Goal: Find contact information: Find contact information

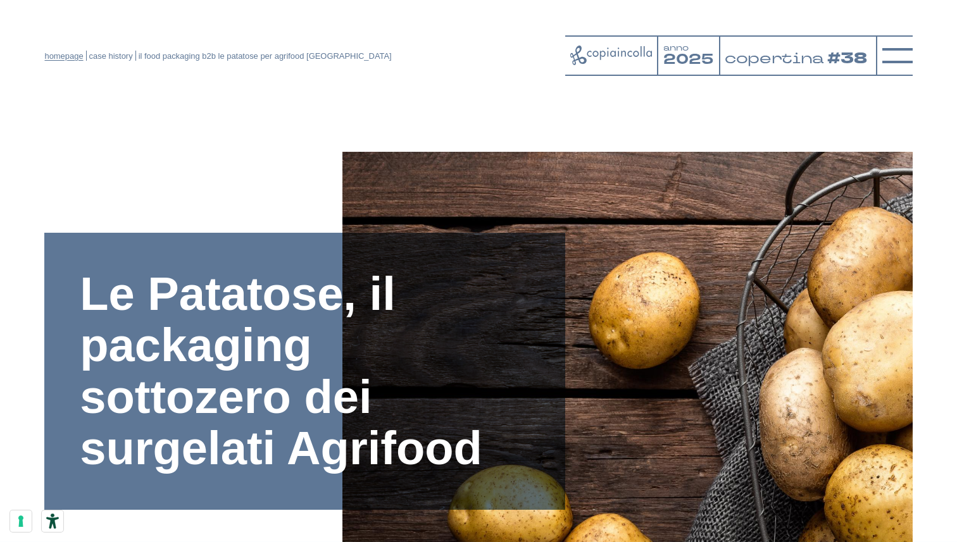
click at [59, 59] on link "homepage" at bounding box center [63, 55] width 39 height 9
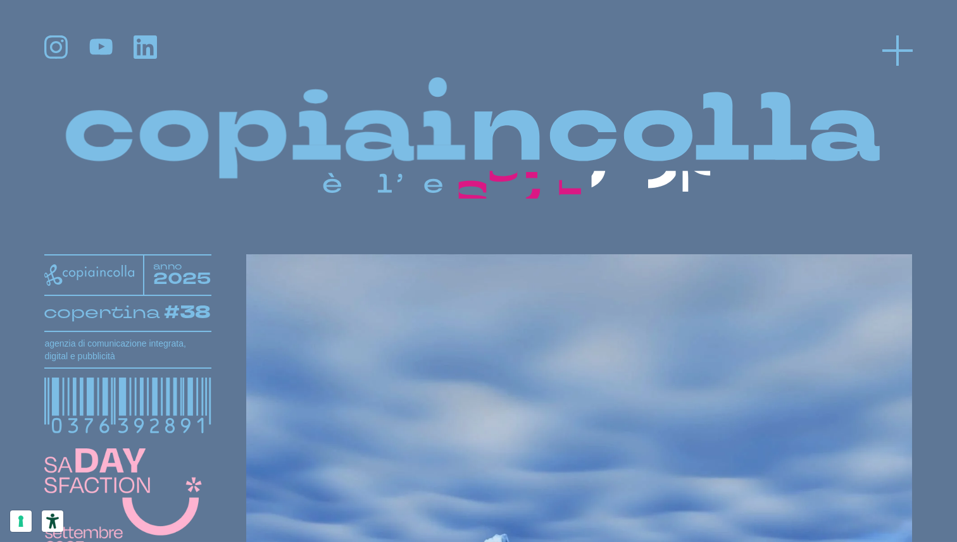
click at [902, 39] on icon at bounding box center [897, 50] width 30 height 30
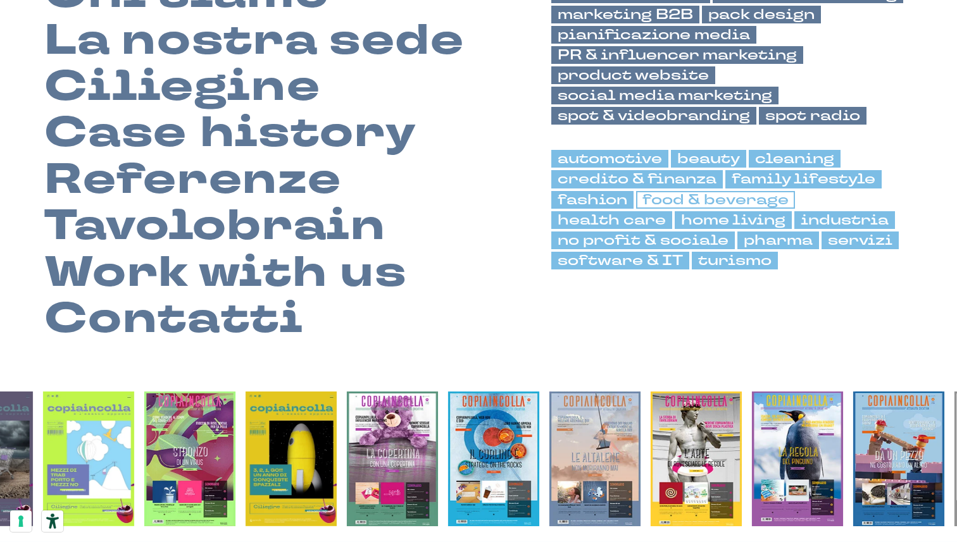
scroll to position [236, 0]
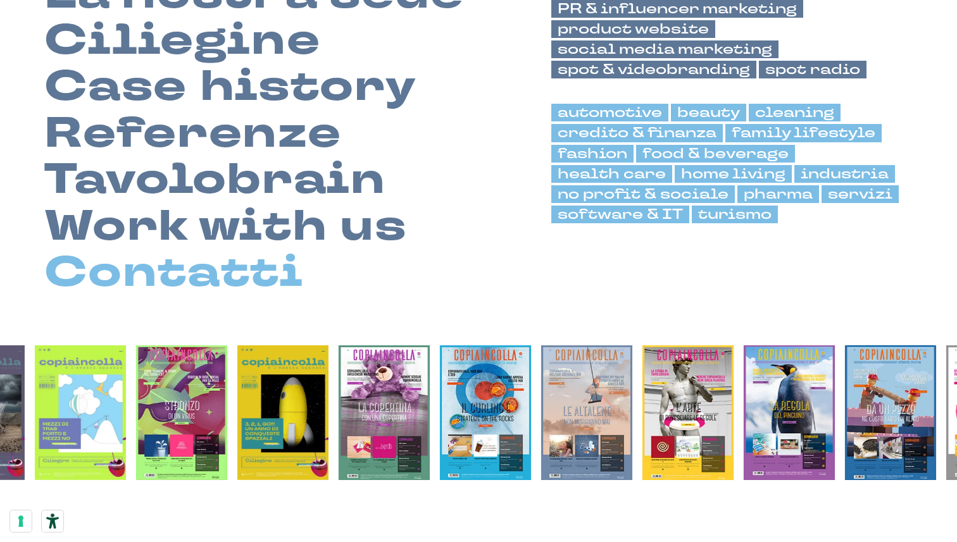
click at [216, 287] on link "Contatti" at bounding box center [173, 273] width 259 height 46
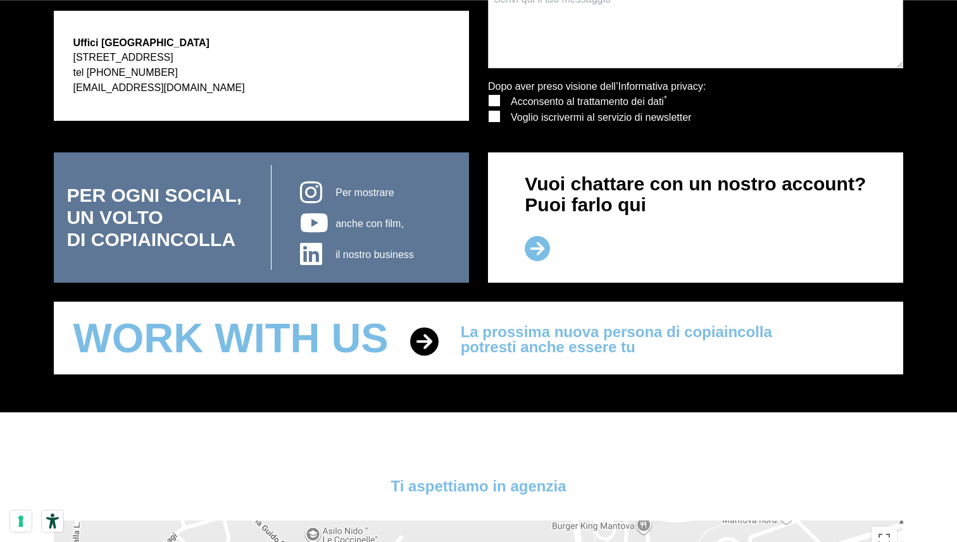
scroll to position [498, 0]
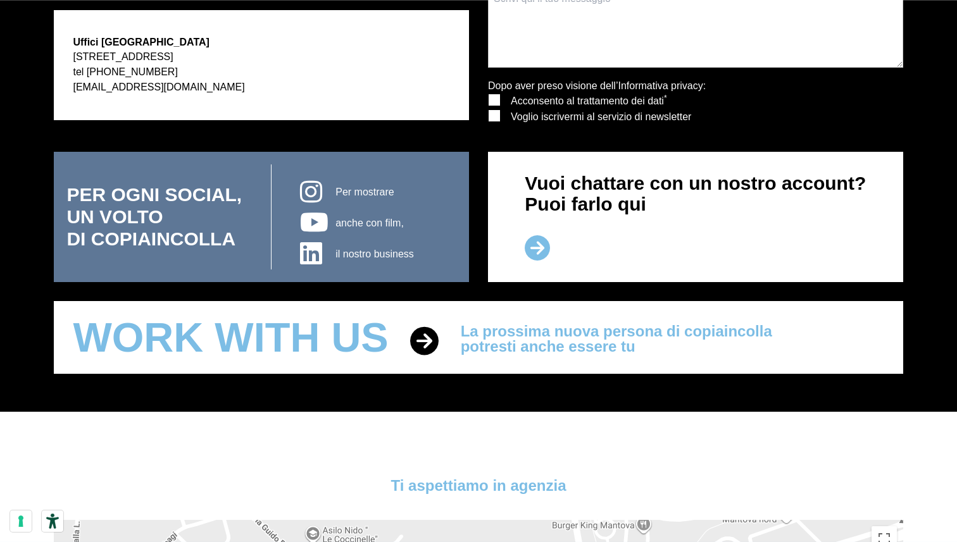
click at [530, 247] on icon at bounding box center [536, 247] width 25 height 25
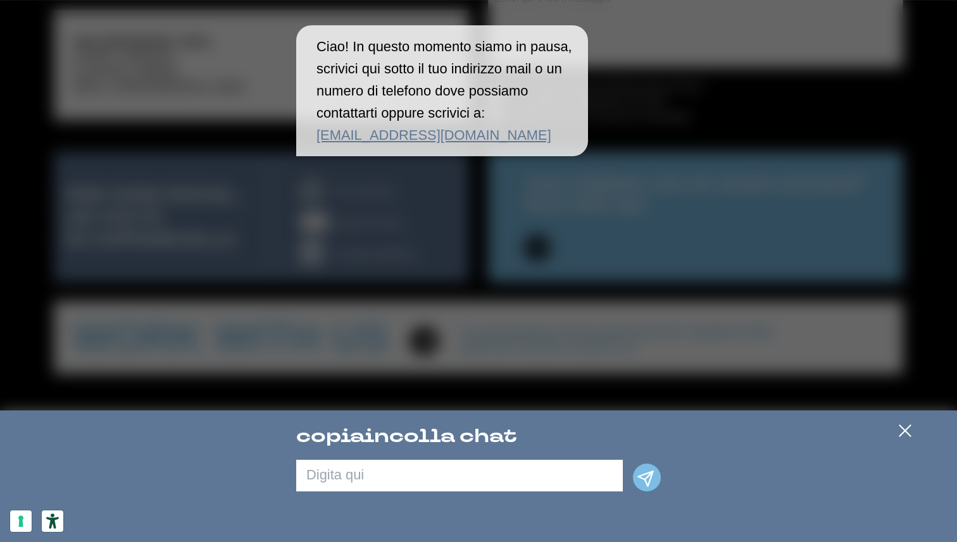
click at [633, 239] on div "Ciao! In questo momento siamo in pausa, scrivici qui sotto il tuo indirizzo mai…" at bounding box center [478, 205] width 957 height 411
click at [688, 159] on div "Ciao! In questo momento siamo in pausa, scrivici qui sotto il tuo indirizzo mai…" at bounding box center [478, 205] width 957 height 411
click at [507, 187] on div "Ciao! In questo momento siamo in pausa, scrivici qui sotto il tuo indirizzo mai…" at bounding box center [478, 205] width 957 height 411
click at [912, 429] on icon at bounding box center [904, 430] width 15 height 15
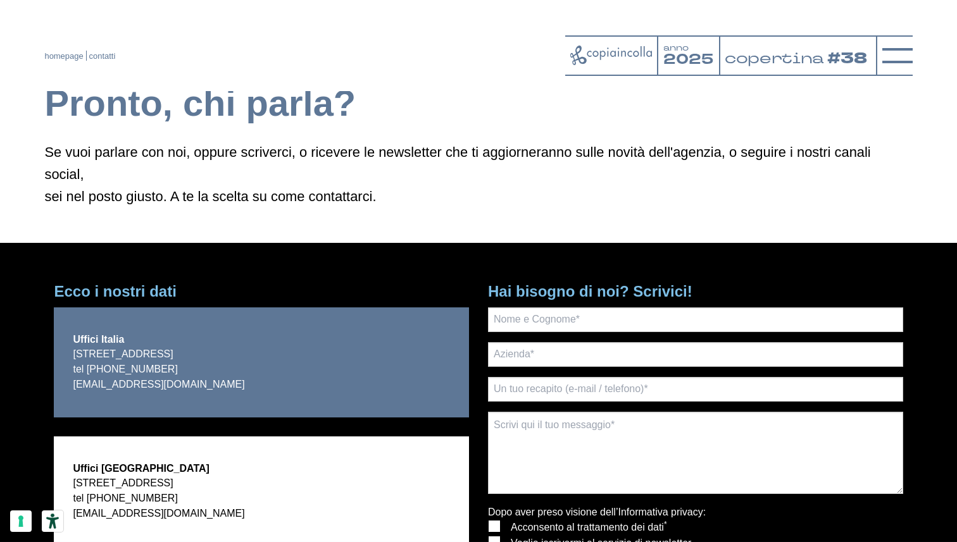
scroll to position [71, 0]
